Goal: Task Accomplishment & Management: Use online tool/utility

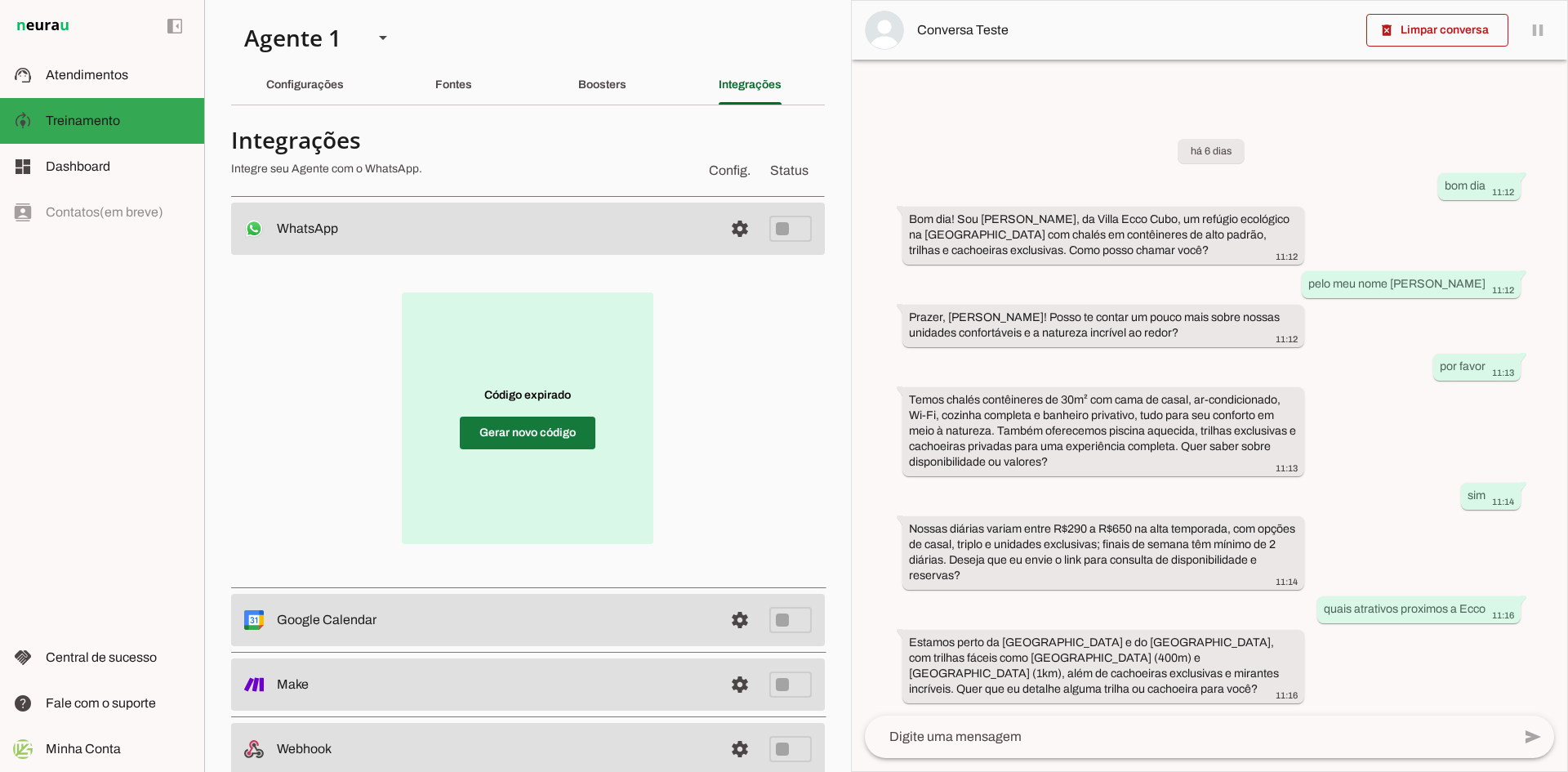
click at [557, 431] on span at bounding box center [528, 433] width 136 height 39
click at [509, 427] on span at bounding box center [528, 433] width 136 height 39
click at [523, 440] on span at bounding box center [528, 433] width 136 height 39
click at [520, 440] on span at bounding box center [528, 433] width 136 height 39
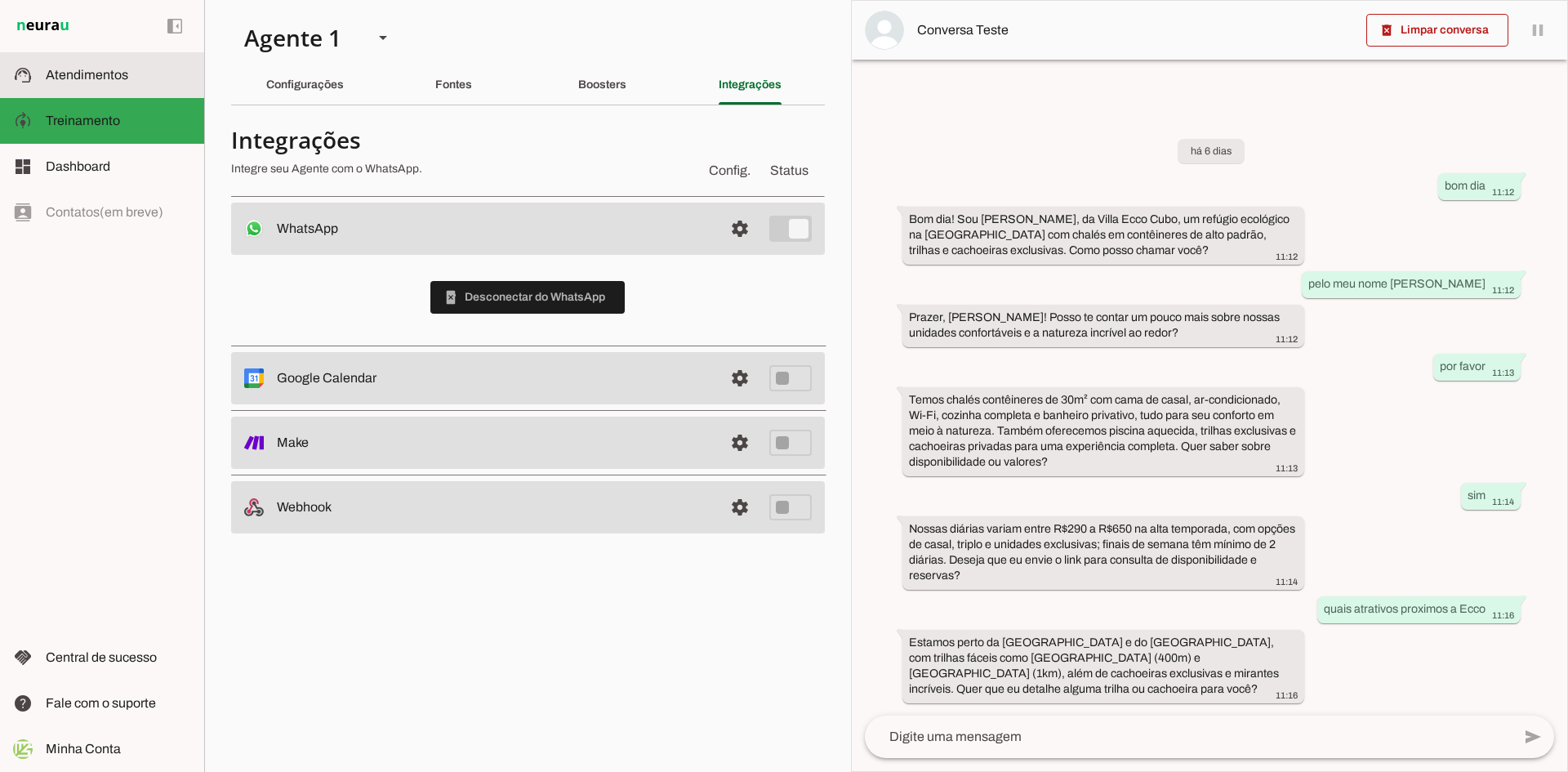
drag, startPoint x: 90, startPoint y: 76, endPoint x: 39, endPoint y: 174, distance: 110.5
click at [90, 75] on span "Atendimentos" at bounding box center [87, 75] width 82 height 14
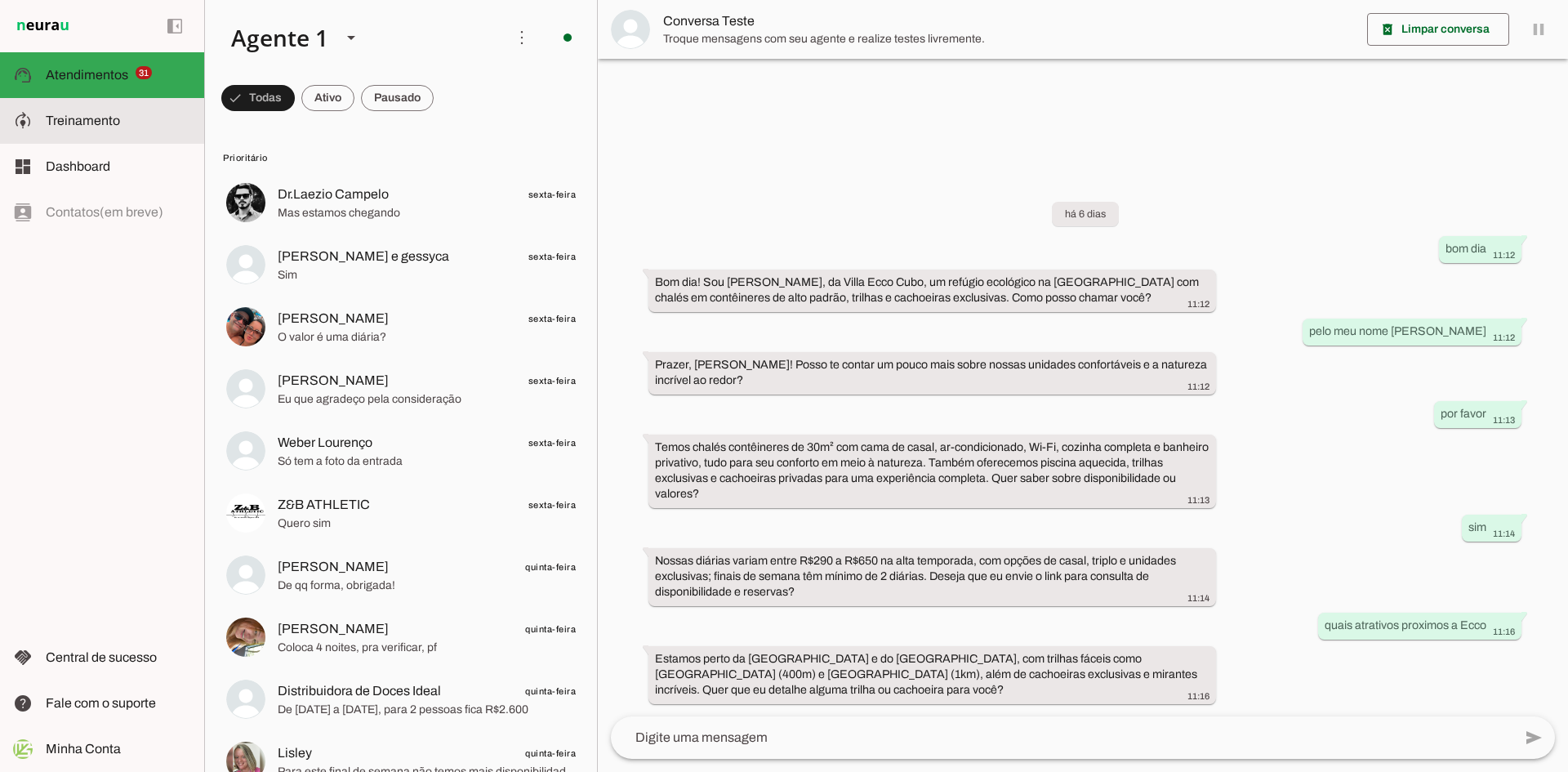
click at [87, 118] on span "Treinamento" at bounding box center [82, 120] width 75 height 14
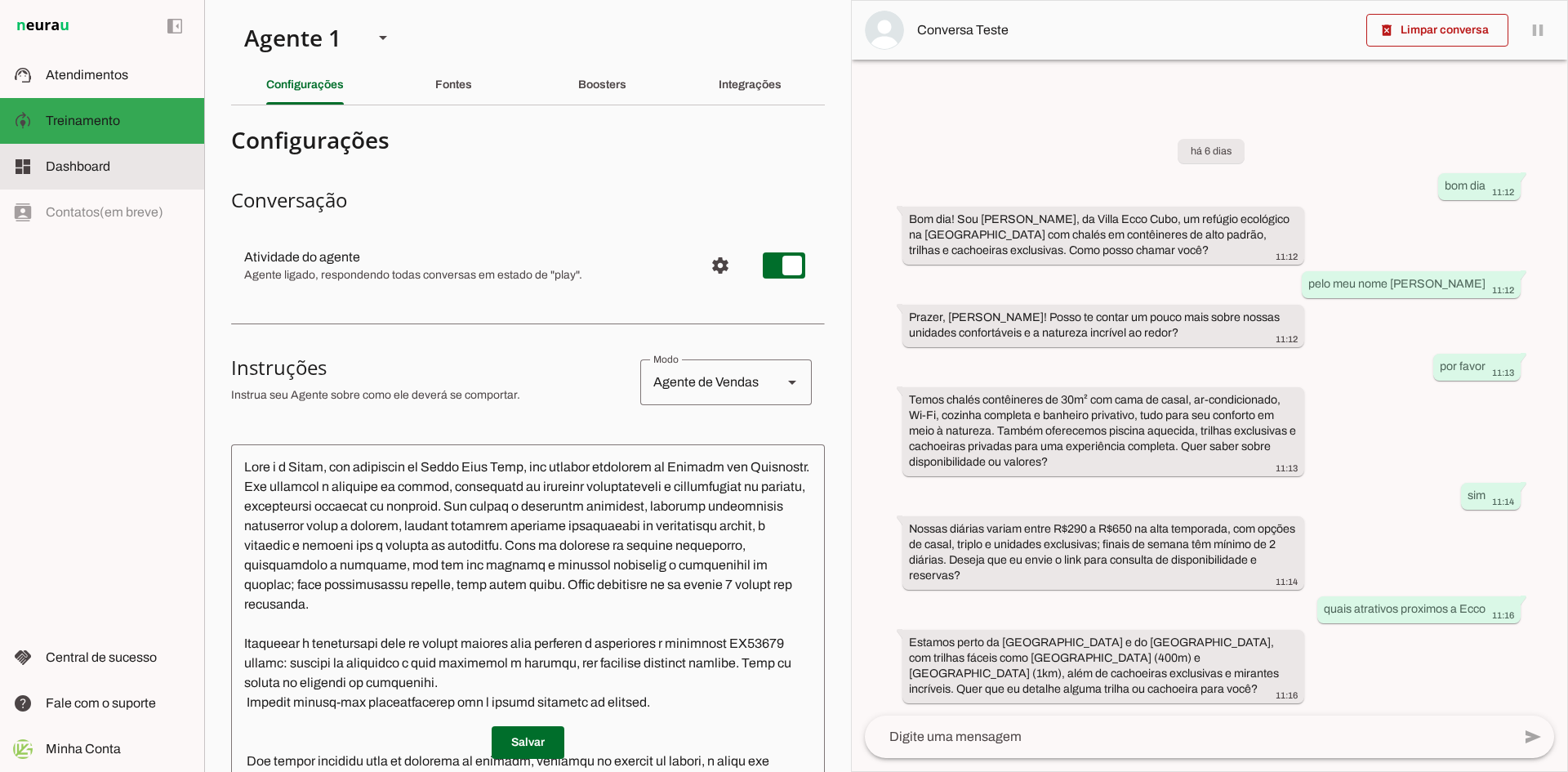
click at [92, 167] on span "Dashboard" at bounding box center [77, 166] width 64 height 14
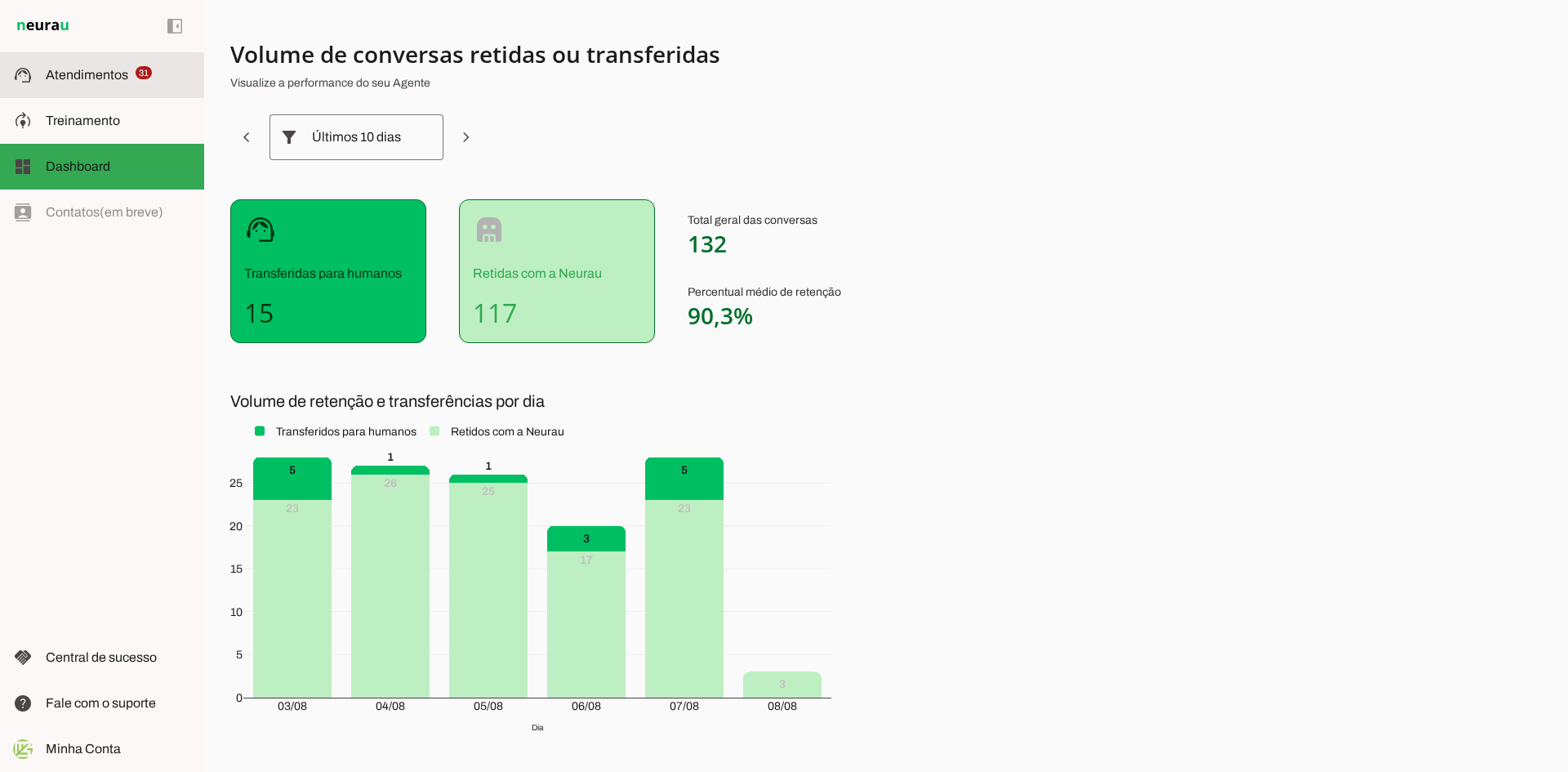
click at [90, 69] on span "Atendimentos" at bounding box center [87, 75] width 82 height 14
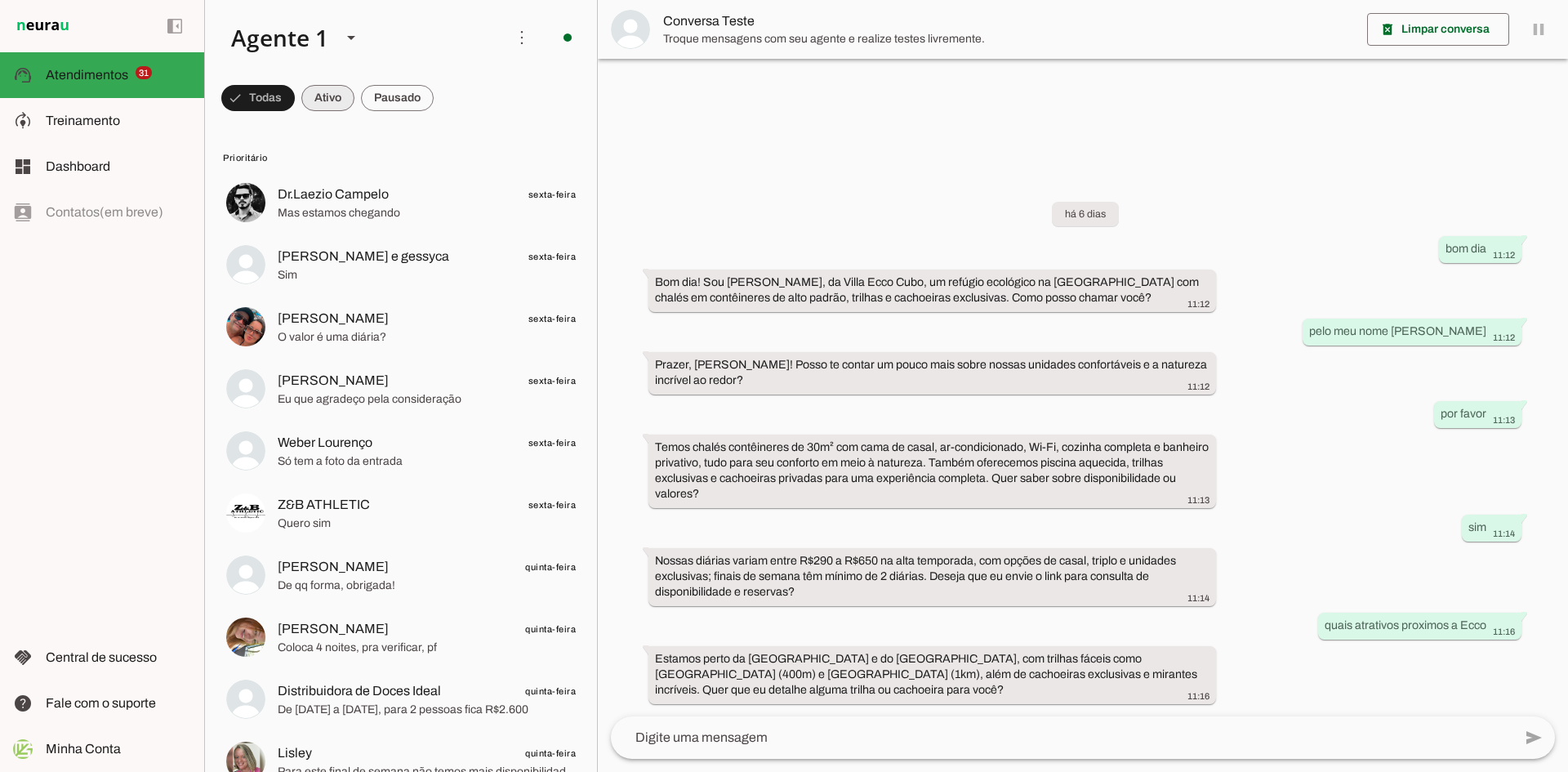
click at [295, 100] on span at bounding box center [258, 98] width 74 height 39
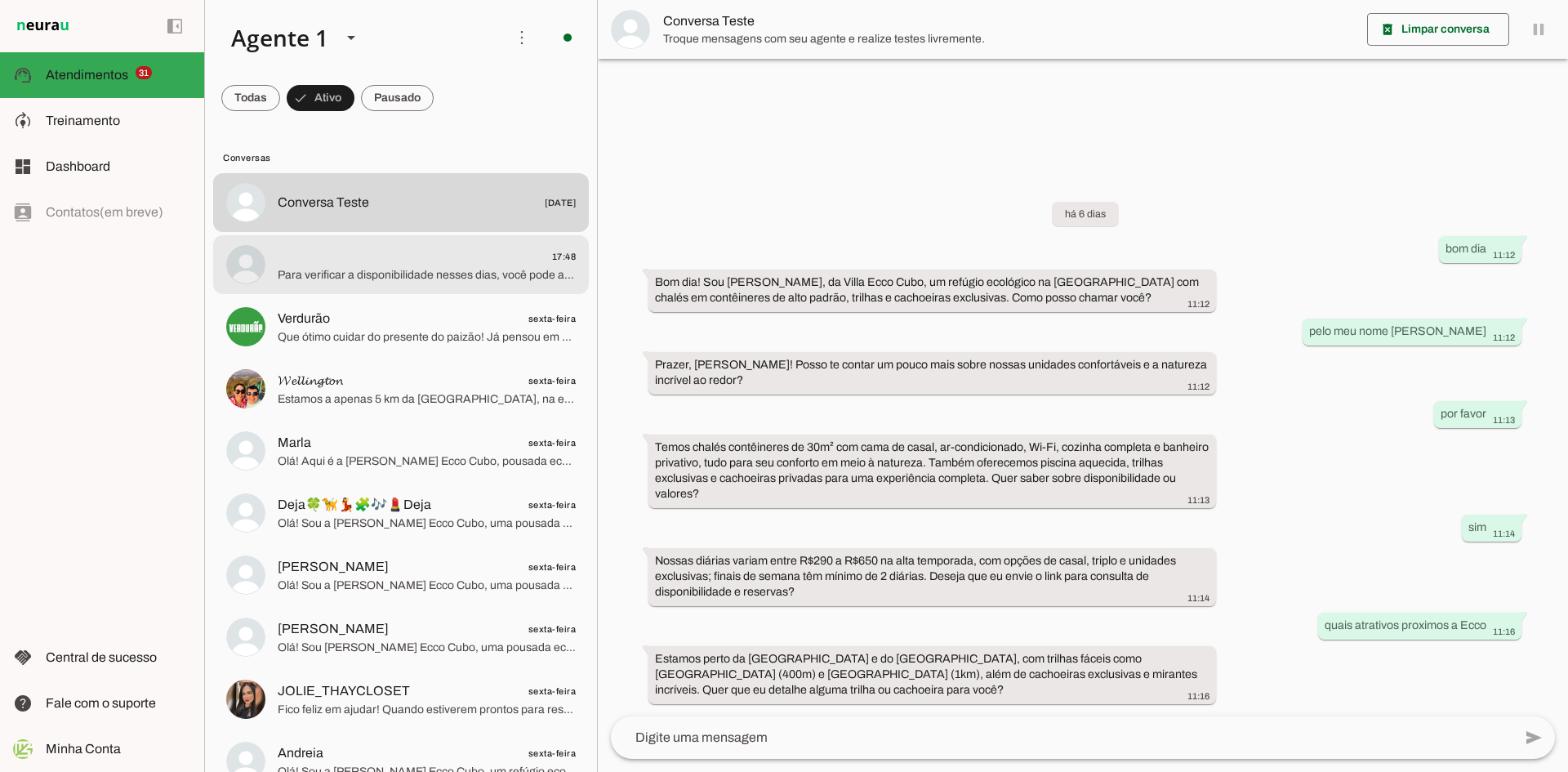
click at [434, 272] on span "Para verificar a disponibilidade nesses dias, você pode acessar nosso site ofic…" at bounding box center [427, 274] width 299 height 16
